Goal: Information Seeking & Learning: Learn about a topic

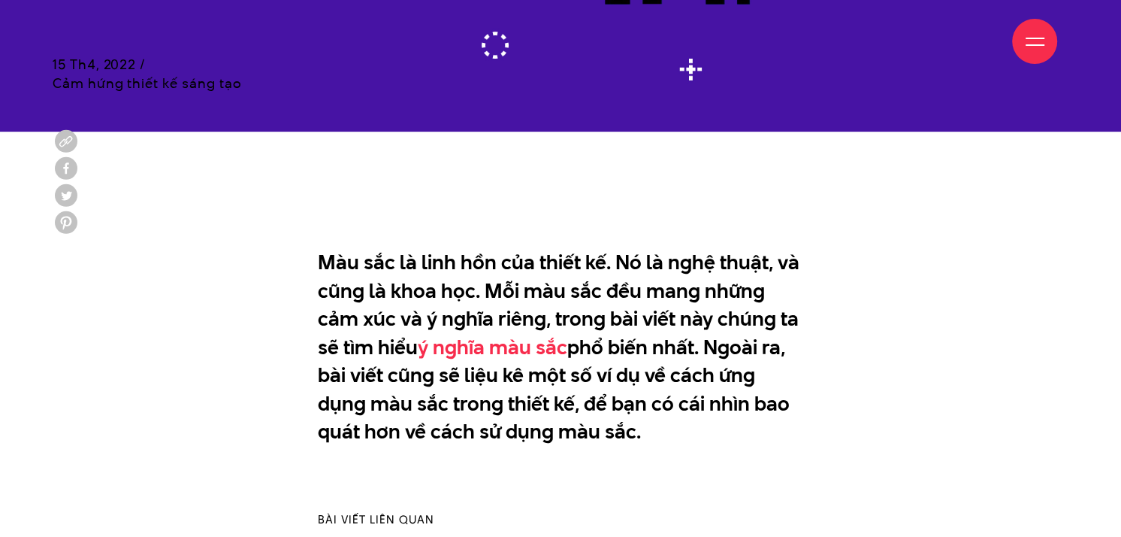
scroll to position [752, 0]
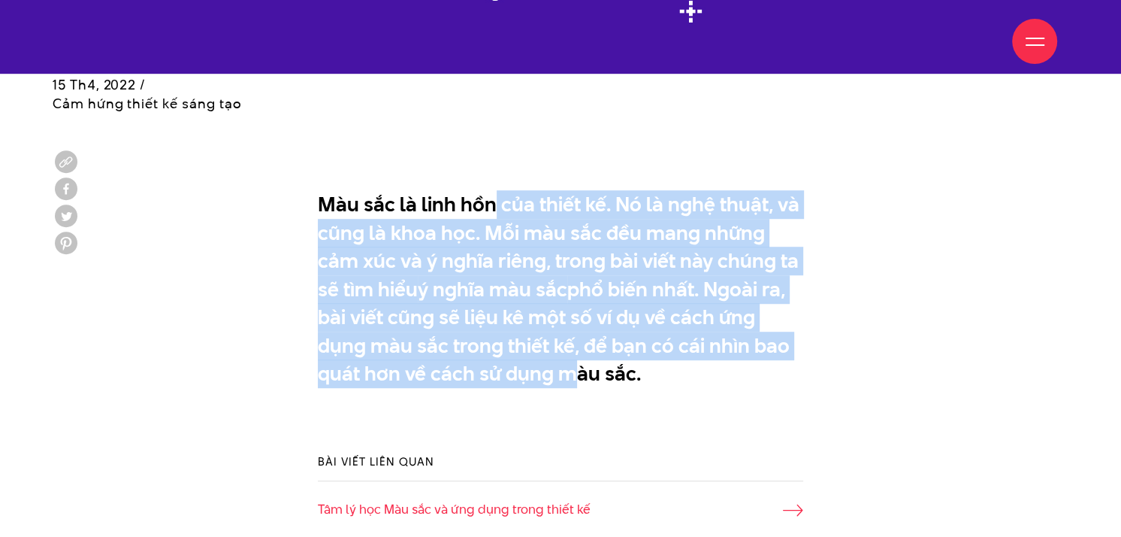
drag, startPoint x: 490, startPoint y: 203, endPoint x: 510, endPoint y: 374, distance: 172.5
click at [508, 374] on p "Màu sắc là linh hồn của thiết kế. Nó là nghệ thuật, và cũng là khoa học. Mỗi mà…" at bounding box center [561, 302] width 486 height 225
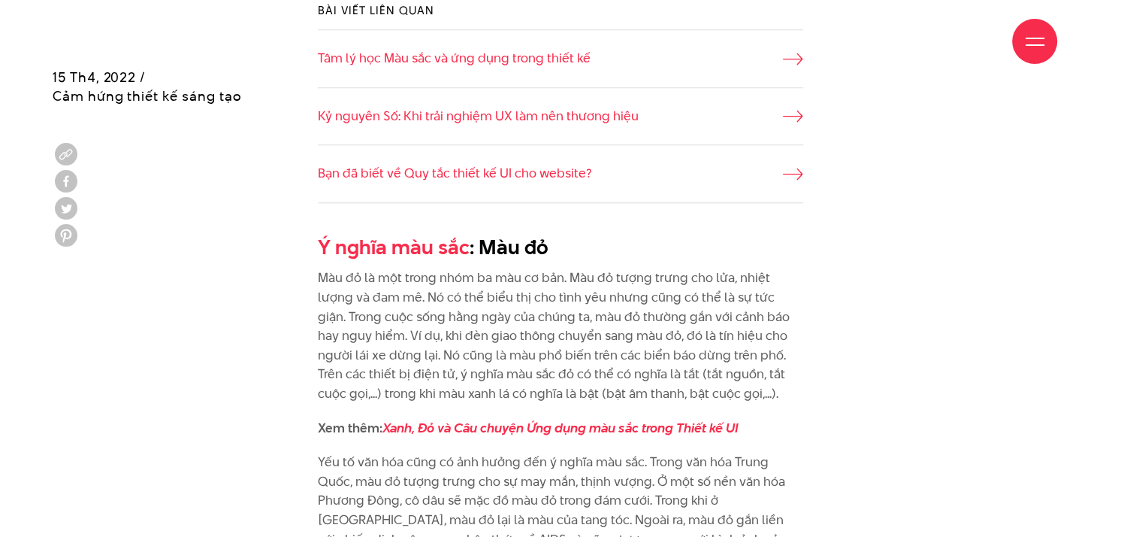
scroll to position [1052, 0]
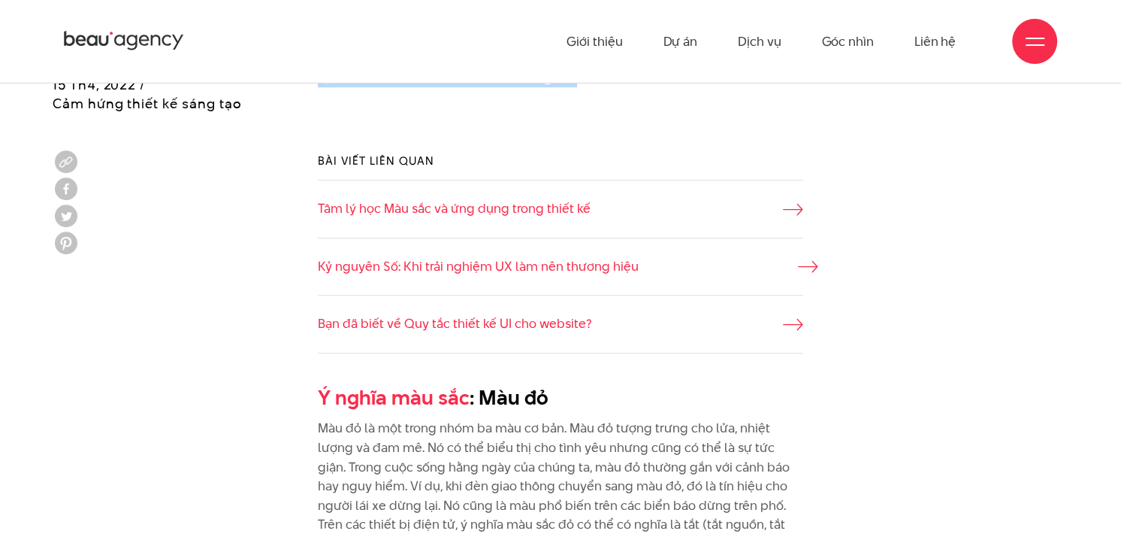
click at [575, 269] on link "Kỷ nguyên Số: Khi trải nghiệm UX làm nên thương hiệu" at bounding box center [561, 267] width 486 height 20
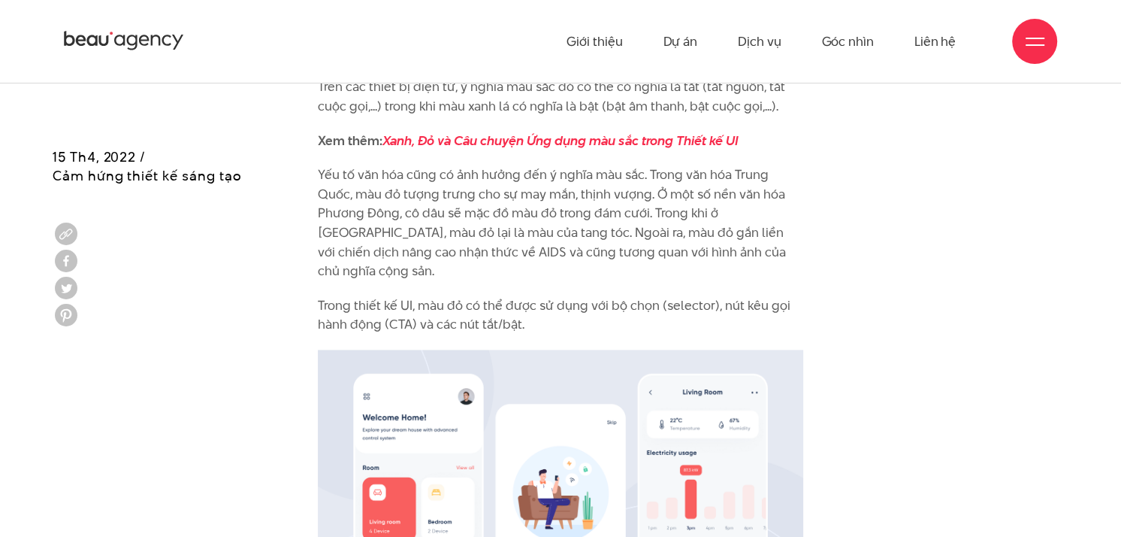
scroll to position [1306, 0]
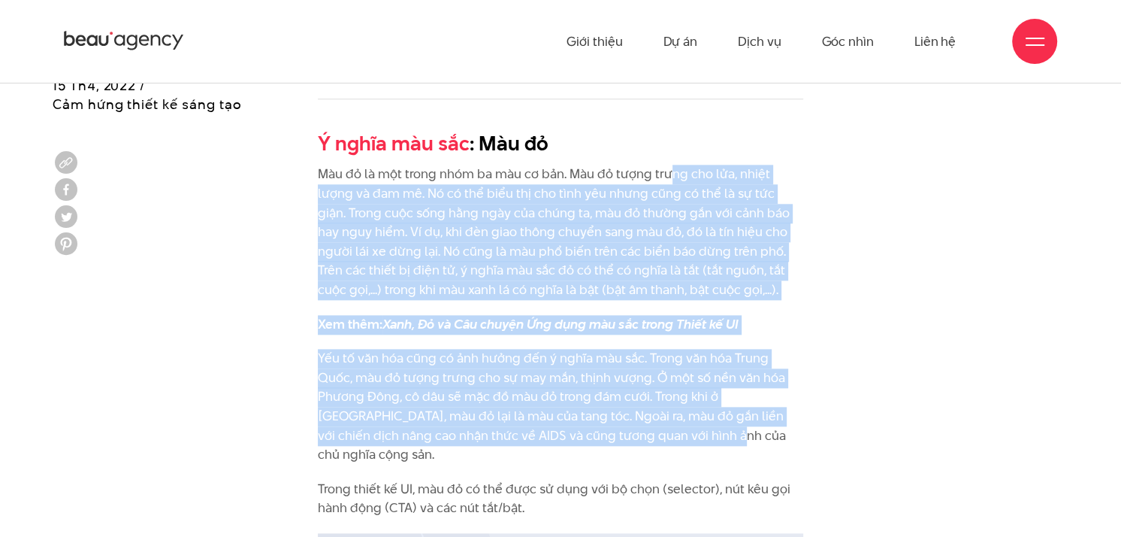
drag, startPoint x: 669, startPoint y: 164, endPoint x: 634, endPoint y: 443, distance: 281.0
click at [645, 374] on p "Yếu tố văn hóa cũng có ảnh hưởng đến ý nghĩa màu sắc. Trong văn hóa Trung Quốc,…" at bounding box center [561, 407] width 486 height 116
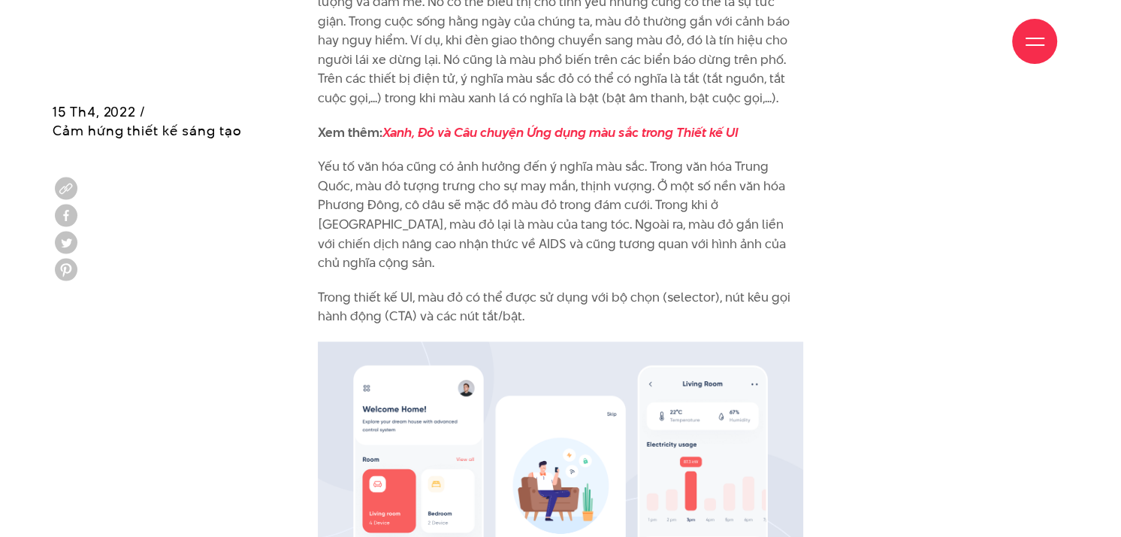
scroll to position [1532, 0]
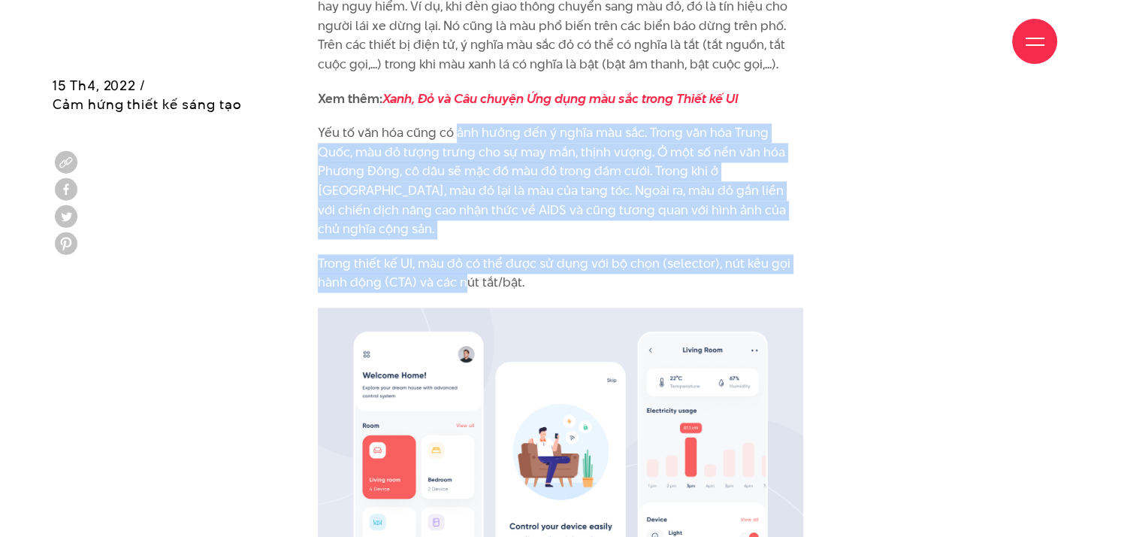
drag, startPoint x: 453, startPoint y: 144, endPoint x: 504, endPoint y: 262, distance: 128.6
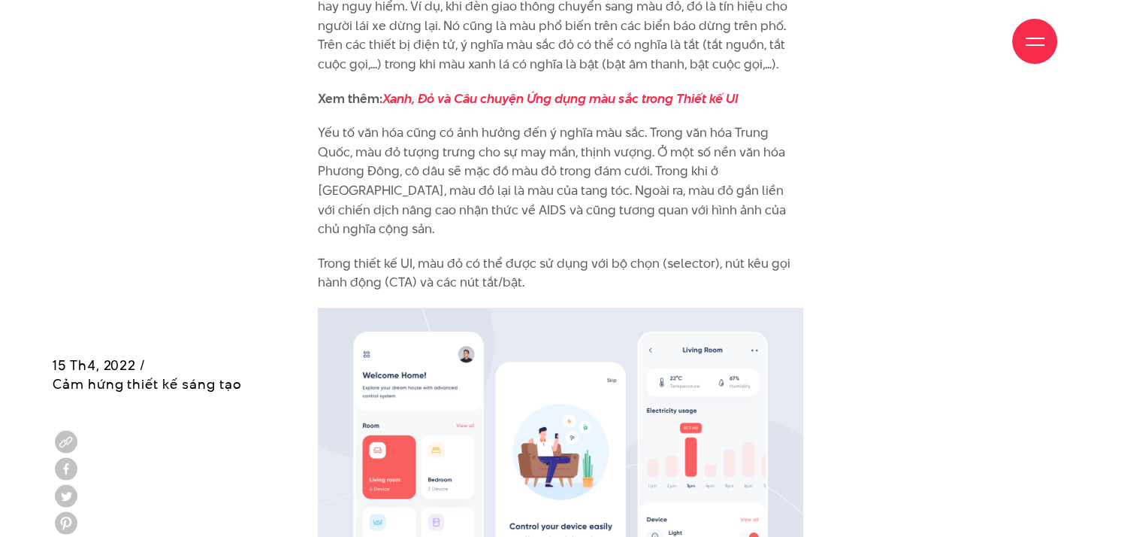
scroll to position [2001, 0]
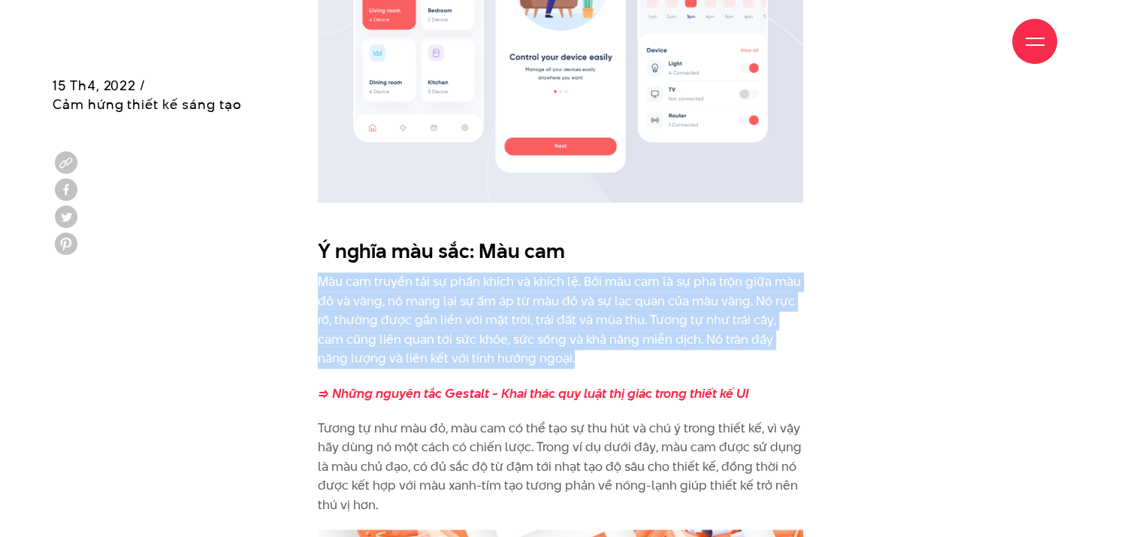
drag, startPoint x: 322, startPoint y: 262, endPoint x: 549, endPoint y: 336, distance: 237.9
click at [549, 336] on p "Màu cam truyền tải sự phấn khích và khích lệ. Bởi màu cam là sự pha trộn giữa m…" at bounding box center [561, 320] width 486 height 96
click at [593, 339] on p "Màu cam truyền tải sự phấn khích và khích lệ. Bởi màu cam là sự pha trộn giữa m…" at bounding box center [561, 320] width 486 height 96
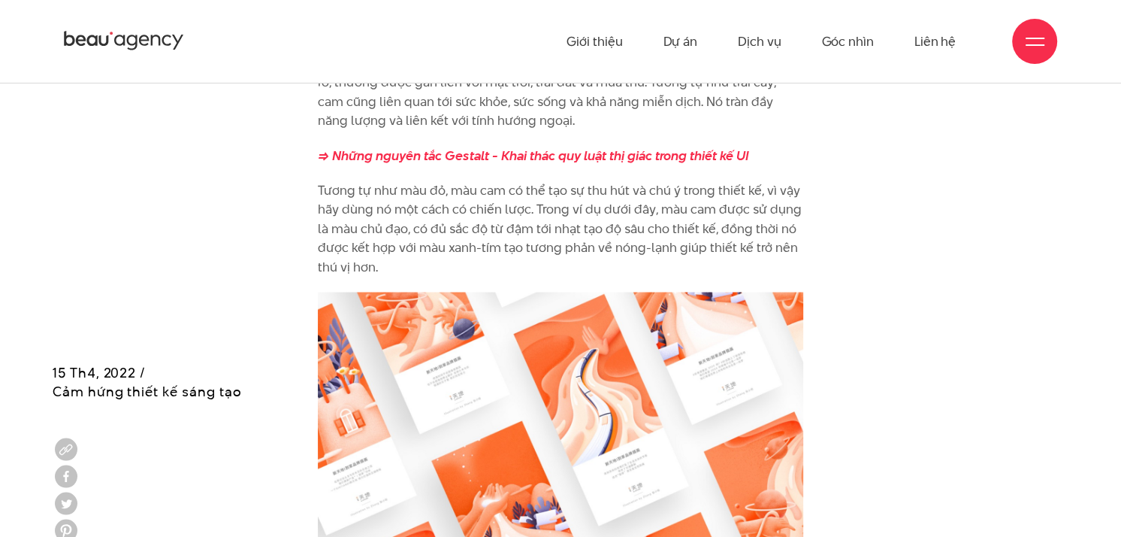
scroll to position [2227, 0]
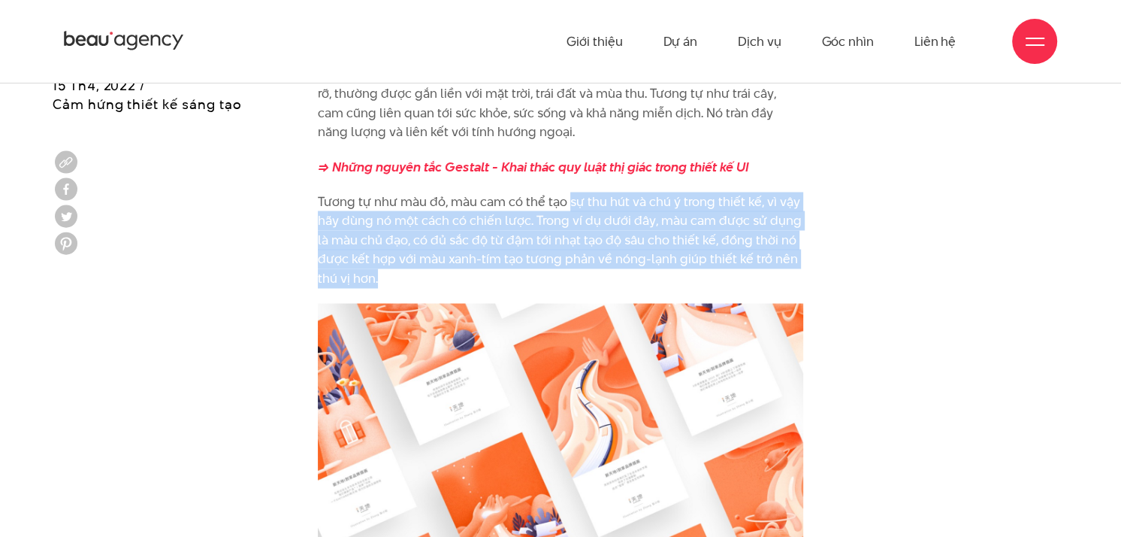
drag, startPoint x: 567, startPoint y: 186, endPoint x: 609, endPoint y: 261, distance: 85.1
click at [609, 261] on p "Tương tự như màu đỏ, màu cam có thể tạo sự thu hút và chú ý trong thiết kế, vì …" at bounding box center [561, 240] width 486 height 96
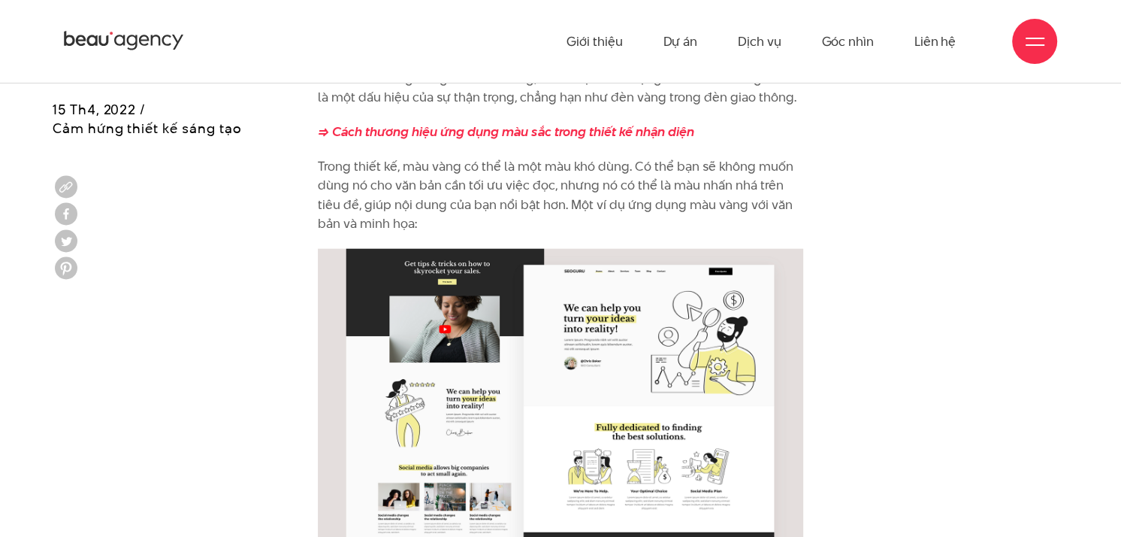
scroll to position [2979, 0]
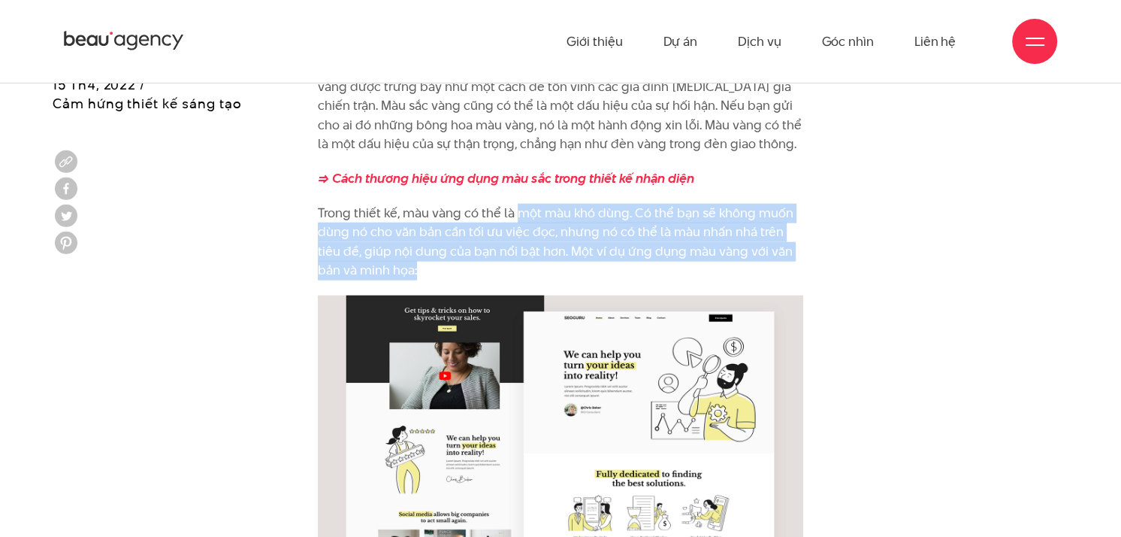
drag, startPoint x: 522, startPoint y: 200, endPoint x: 522, endPoint y: 247, distance: 46.6
click at [522, 247] on p "Trong thiết kế, màu vàng có thể là một màu khó dùng. Có thể bạn sẽ không muốn d…" at bounding box center [561, 242] width 486 height 77
click at [527, 233] on p "Trong thiết kế, màu vàng có thể là một màu khó dùng. Có thể bạn sẽ không muốn d…" at bounding box center [561, 242] width 486 height 77
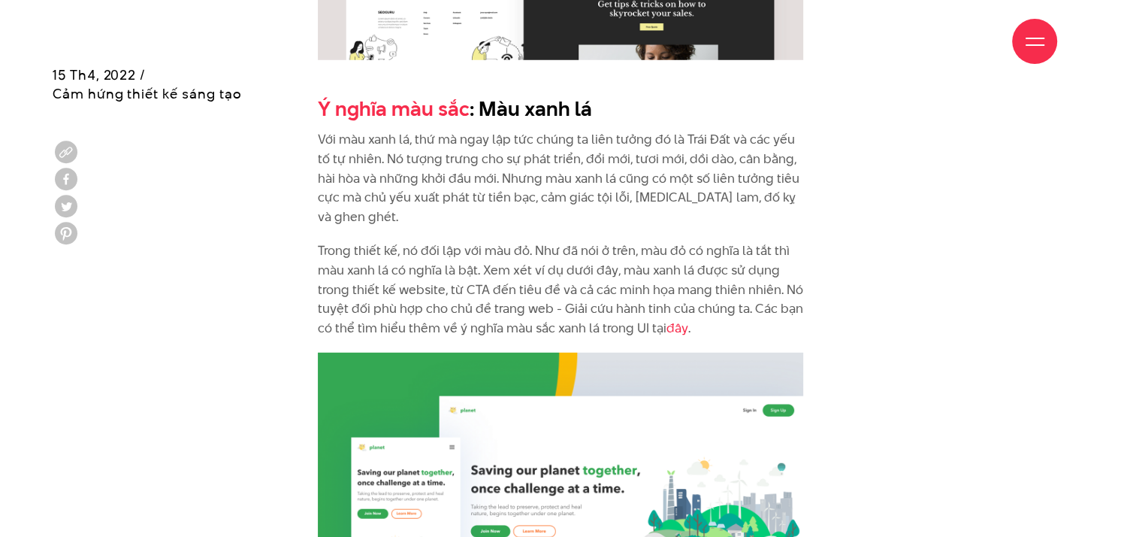
scroll to position [3580, 0]
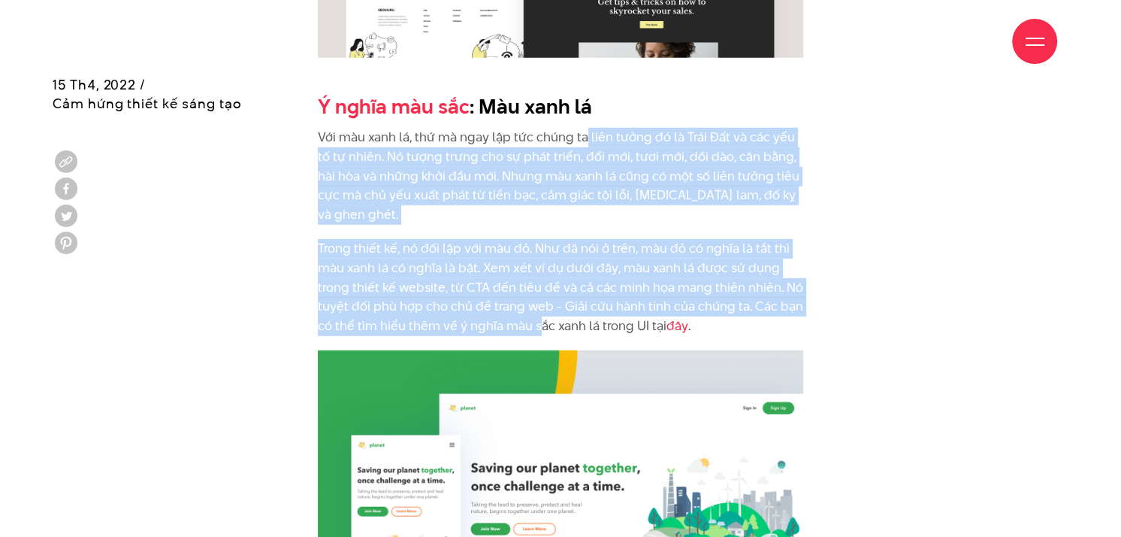
drag, startPoint x: 585, startPoint y: 111, endPoint x: 540, endPoint y: 301, distance: 194.7
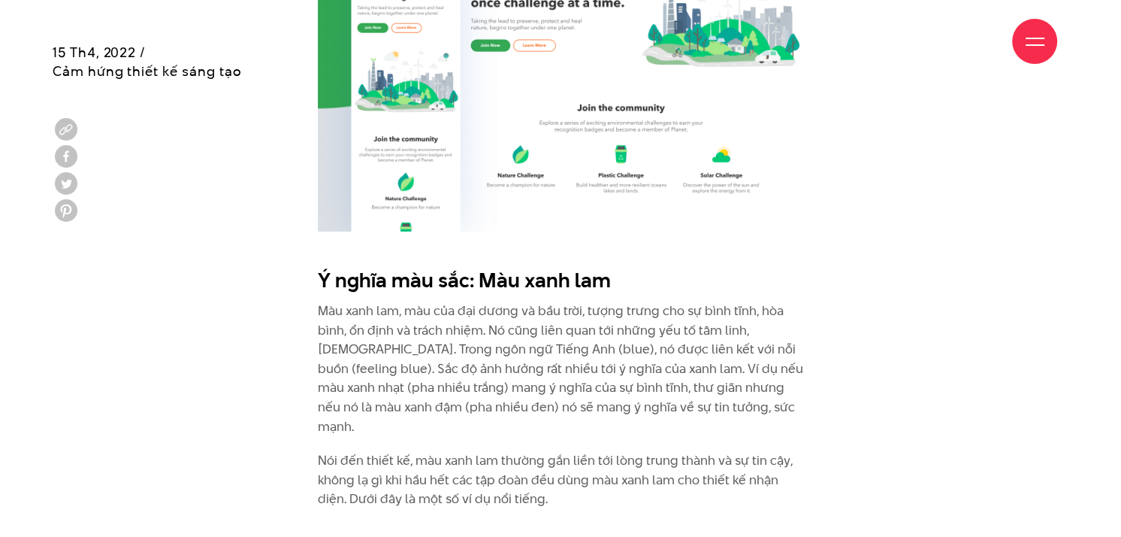
scroll to position [4105, 0]
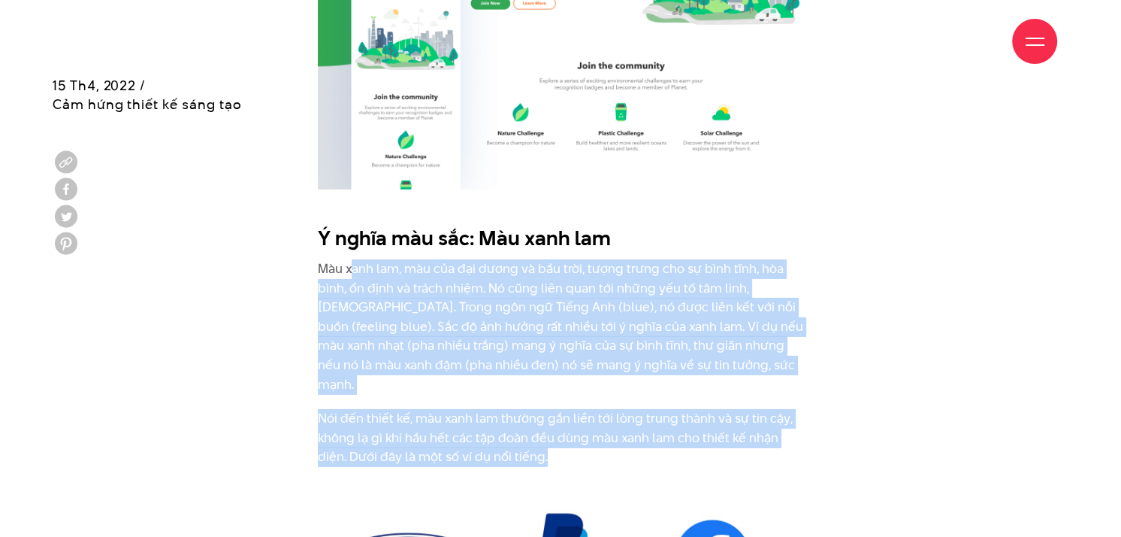
drag, startPoint x: 352, startPoint y: 252, endPoint x: 625, endPoint y: 442, distance: 332.6
click at [608, 442] on div "Ý nghĩa màu sắc : Màu đỏ Màu đỏ là một trong nhóm ba màu cơ bản. Màu đỏ tượng t…" at bounding box center [561, 268] width 486 height 5877
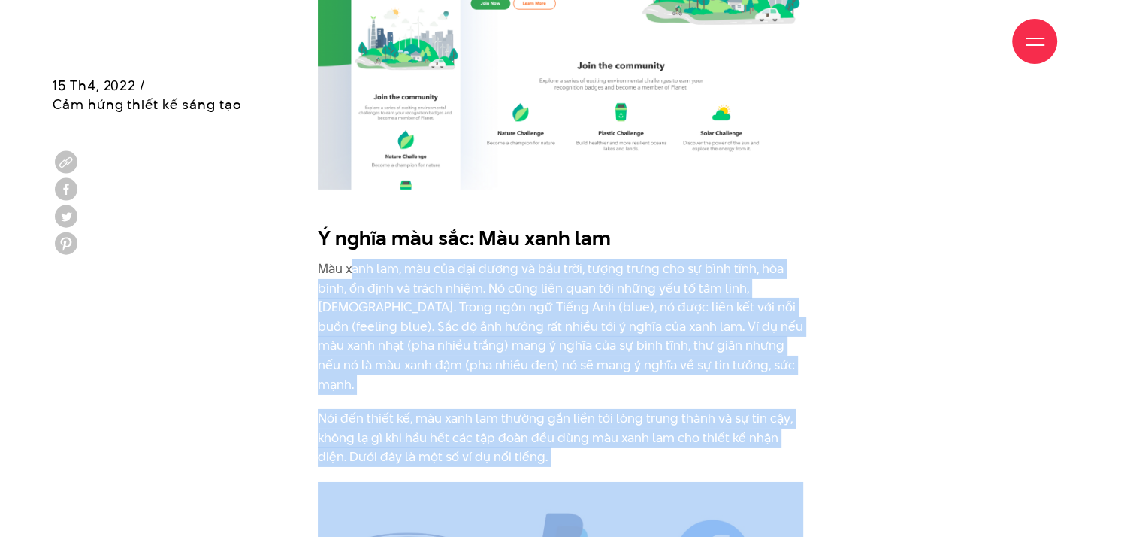
click at [982, 380] on div "Ý nghĩa màu sắc : Màu đỏ Màu đỏ là một trong nhóm ba màu cơ bản. Màu đỏ tượng t…" at bounding box center [561, 273] width 1016 height 5900
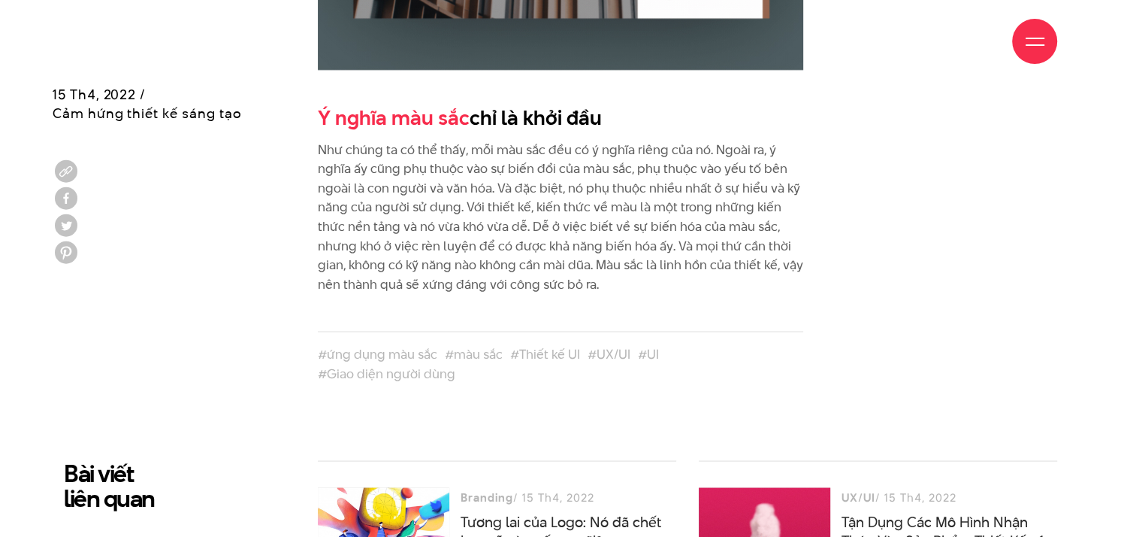
scroll to position [7037, 0]
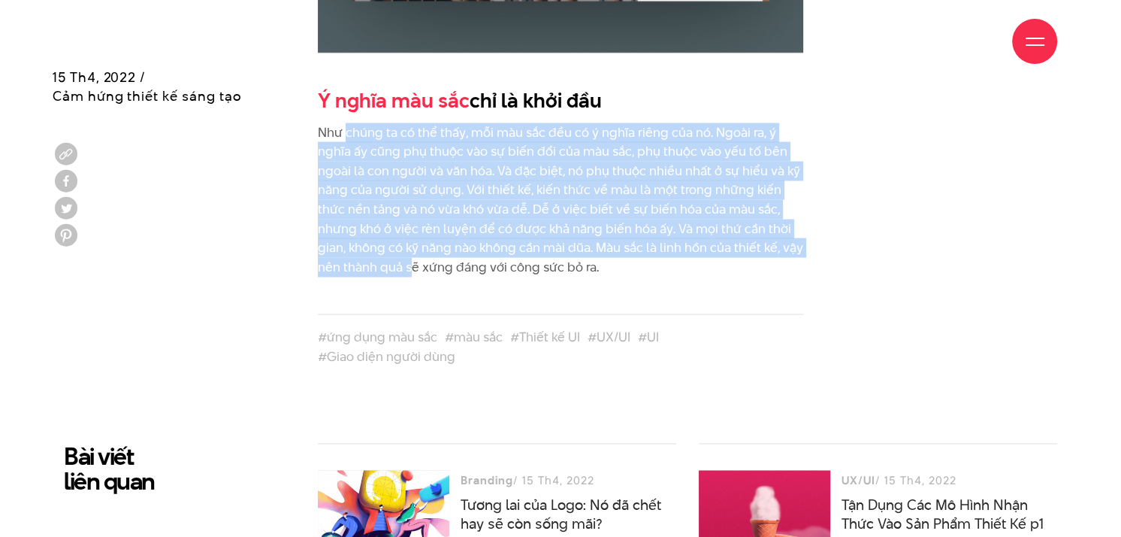
drag, startPoint x: 346, startPoint y: 84, endPoint x: 419, endPoint y: 219, distance: 152.7
click at [415, 219] on p "Như chúng ta có thể thấy, mỗi màu sắc đều có ý nghĩa riêng của nó. Ngoài ra, ý …" at bounding box center [561, 200] width 486 height 154
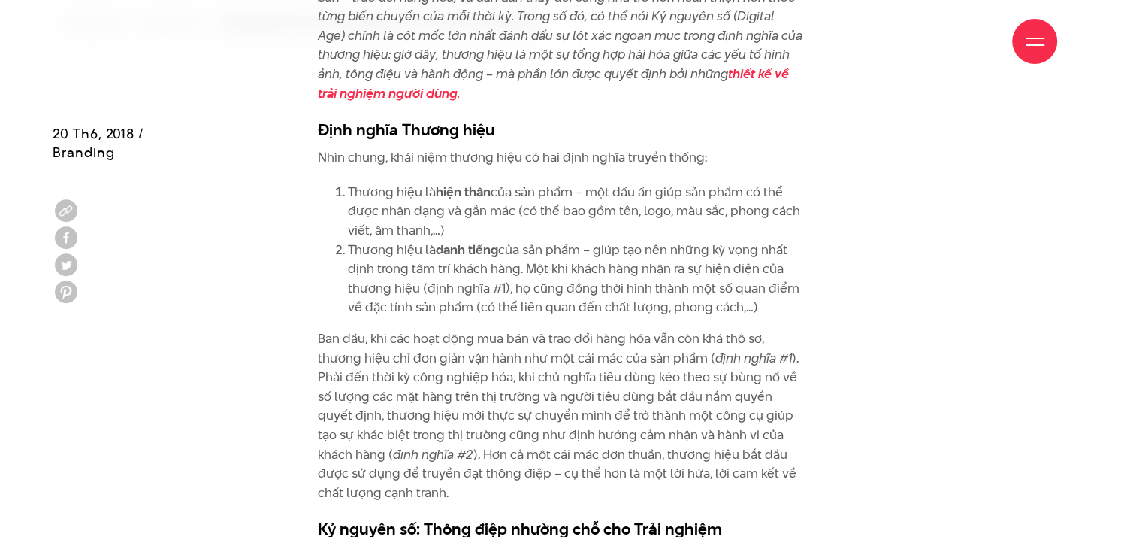
scroll to position [601, 0]
